Goal: Find specific page/section: Find specific page/section

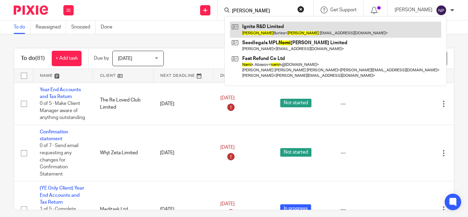
type input "naomi"
click at [253, 30] on link at bounding box center [335, 30] width 211 height 16
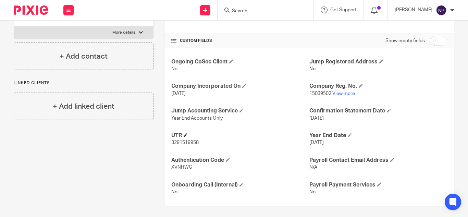
scroll to position [226, 0]
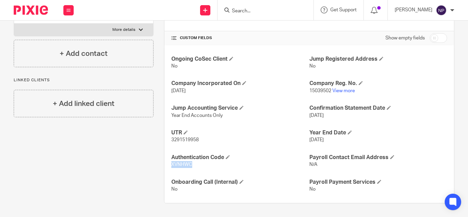
drag, startPoint x: 170, startPoint y: 162, endPoint x: 195, endPoint y: 165, distance: 25.4
click at [195, 165] on p "XVNHWC" at bounding box center [240, 164] width 138 height 7
copy span "XVNHWC"
click at [235, 11] on input "Search" at bounding box center [262, 11] width 62 height 6
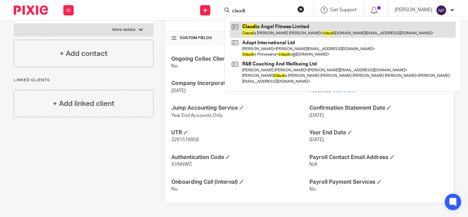
type input "claudi"
click at [276, 27] on link at bounding box center [343, 30] width 226 height 16
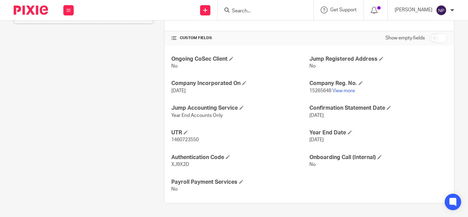
click at [256, 8] on input "Search" at bounding box center [262, 11] width 62 height 6
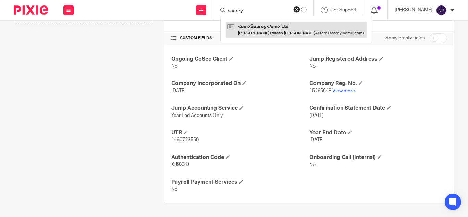
type input "saarey"
click at [271, 25] on link at bounding box center [296, 30] width 141 height 16
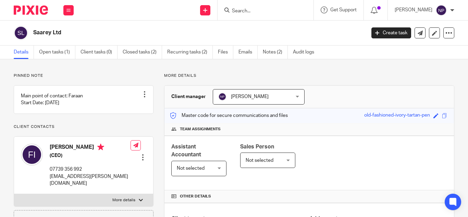
scroll to position [206, 0]
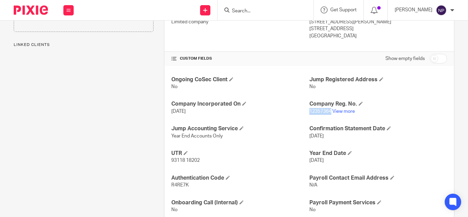
drag, startPoint x: 305, startPoint y: 112, endPoint x: 328, endPoint y: 112, distance: 22.3
click at [328, 112] on span "12357364" at bounding box center [321, 111] width 22 height 5
click at [240, 12] on input "Search" at bounding box center [262, 11] width 62 height 6
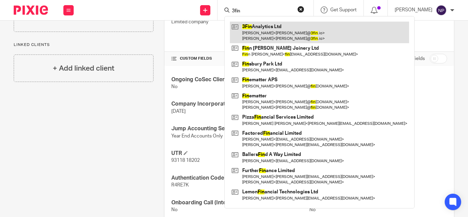
type input "3fin"
click at [274, 29] on link at bounding box center [319, 32] width 179 height 21
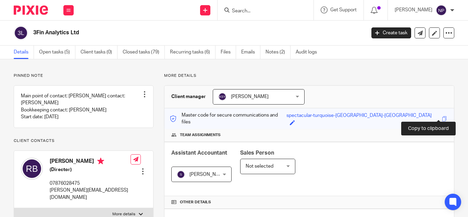
click at [442, 117] on span at bounding box center [444, 118] width 5 height 5
click at [442, 116] on span at bounding box center [444, 118] width 5 height 5
click at [236, 11] on input "Search" at bounding box center [262, 11] width 62 height 6
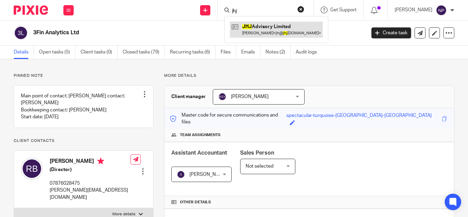
type input "jhj"
click at [277, 28] on link at bounding box center [276, 30] width 93 height 16
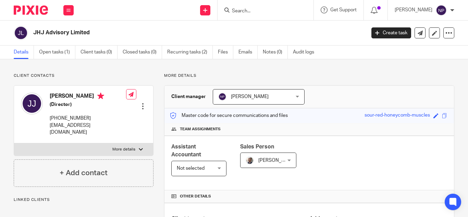
scroll to position [171, 0]
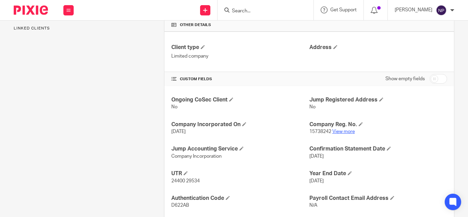
click at [337, 130] on link "View more" at bounding box center [344, 131] width 23 height 5
click at [237, 10] on input "Search" at bounding box center [262, 11] width 62 height 6
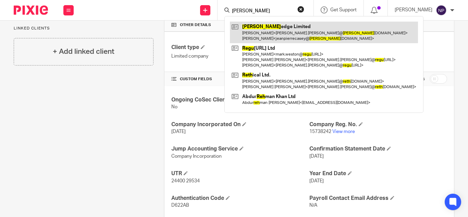
type input "regh"
click at [259, 29] on link at bounding box center [324, 32] width 188 height 21
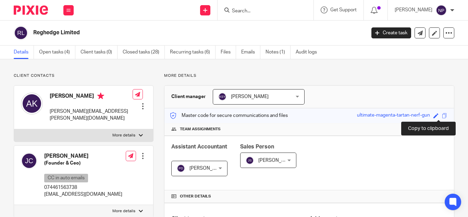
click at [442, 115] on span at bounding box center [444, 115] width 5 height 5
click at [246, 10] on input "Search" at bounding box center [262, 11] width 62 height 6
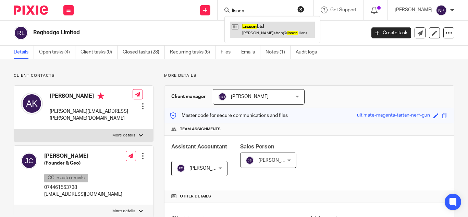
type input "lissen"
click at [255, 29] on link at bounding box center [272, 30] width 85 height 16
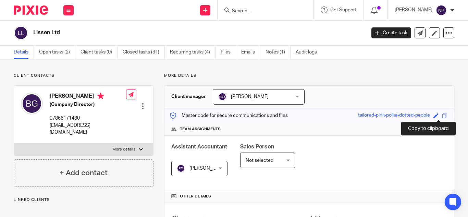
click at [442, 116] on span at bounding box center [444, 115] width 5 height 5
click at [237, 11] on input "Search" at bounding box center [262, 11] width 62 height 6
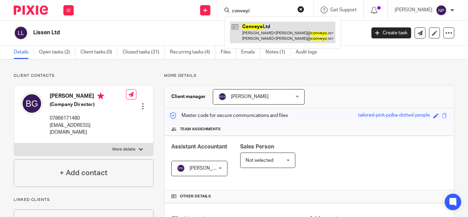
type input "conveyi"
click at [258, 33] on link at bounding box center [283, 32] width 106 height 21
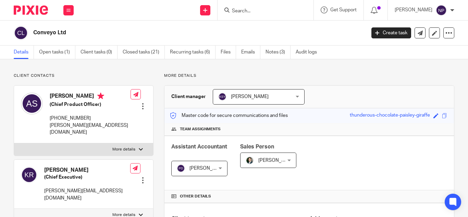
click at [237, 13] on input "Search" at bounding box center [262, 11] width 62 height 6
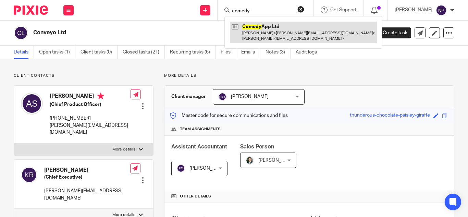
type input "comedy"
click at [274, 29] on link at bounding box center [303, 32] width 147 height 21
click at [264, 28] on link at bounding box center [303, 32] width 147 height 21
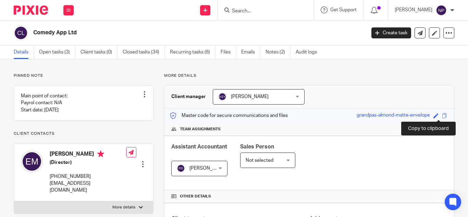
click at [442, 115] on span at bounding box center [444, 115] width 5 height 5
click at [256, 12] on input "Search" at bounding box center [262, 11] width 62 height 6
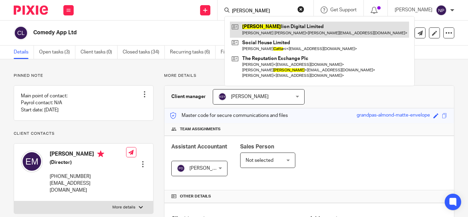
type input "batta"
click at [255, 29] on link at bounding box center [319, 30] width 179 height 16
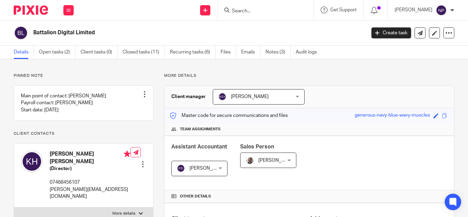
click at [439, 109] on div "Master code for secure communications and files generous-navy-blue-wavy-muscles…" at bounding box center [310, 115] width 290 height 15
click at [442, 115] on span at bounding box center [444, 115] width 5 height 5
click at [249, 9] on input "Search" at bounding box center [262, 11] width 62 height 6
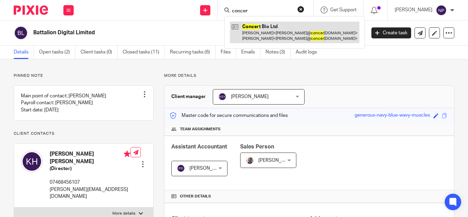
type input "concer"
click at [253, 26] on link at bounding box center [295, 32] width 130 height 21
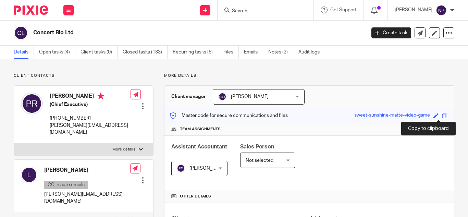
click at [442, 117] on span at bounding box center [444, 115] width 5 height 5
